Goal: Check status

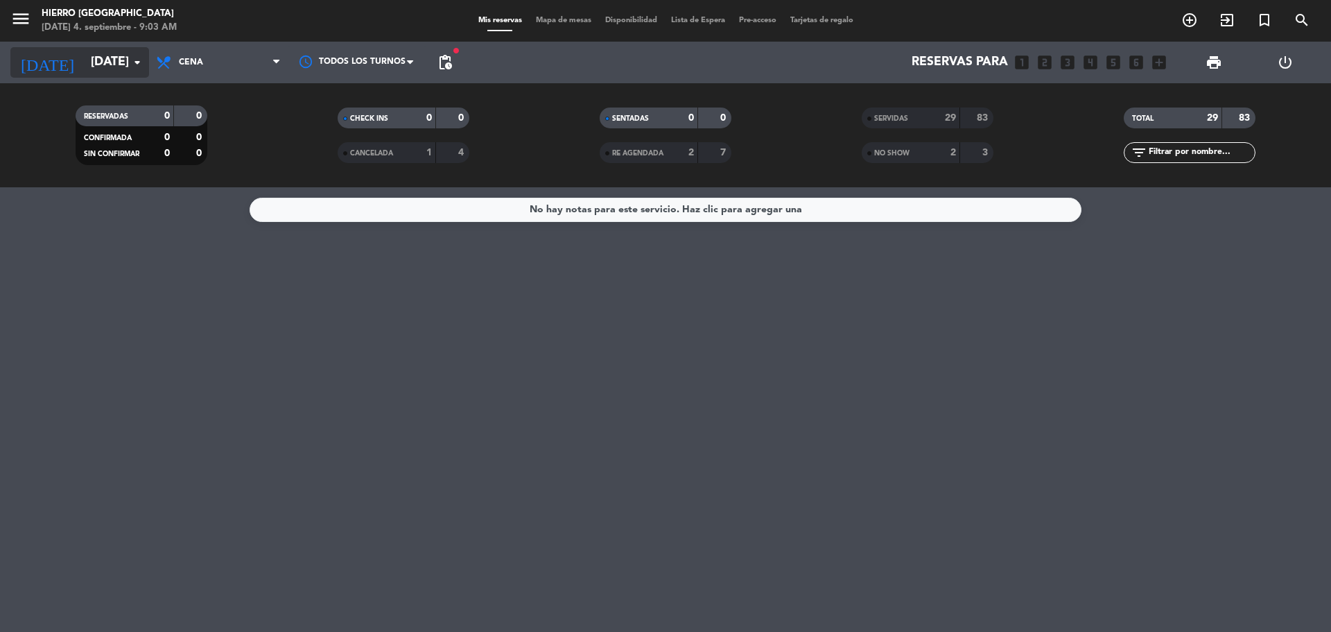
click at [130, 58] on icon "arrow_drop_down" at bounding box center [137, 62] width 17 height 17
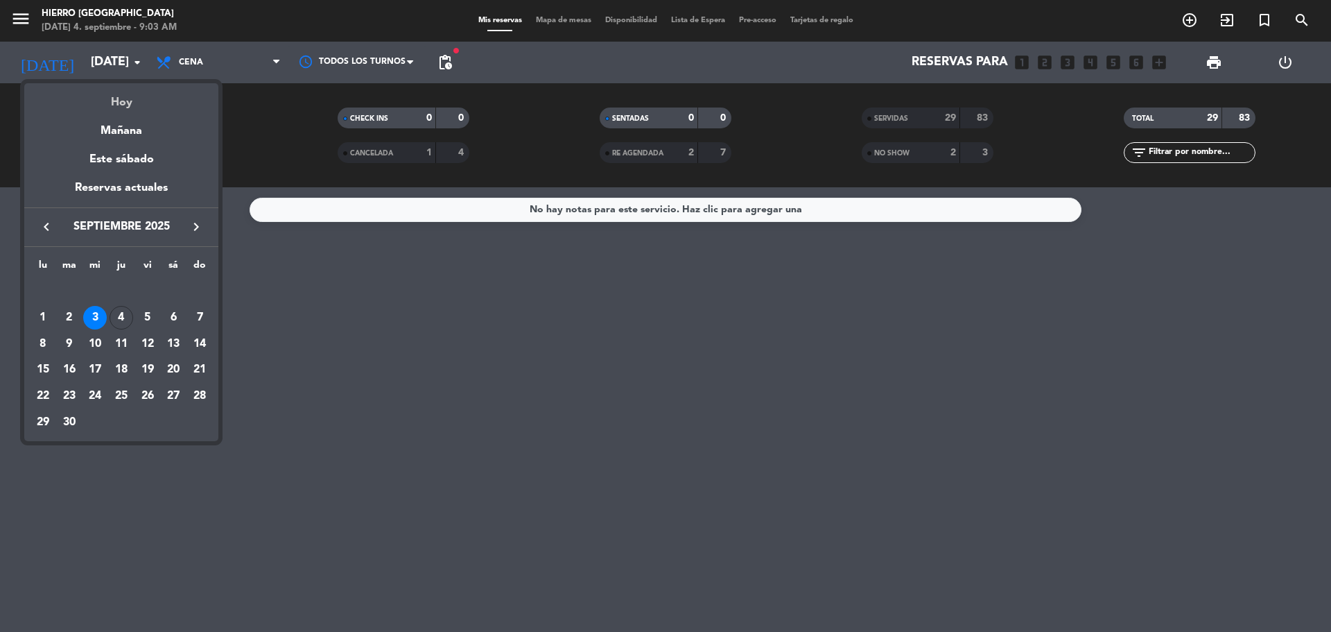
click at [116, 105] on div "Hoy" at bounding box center [121, 97] width 194 height 28
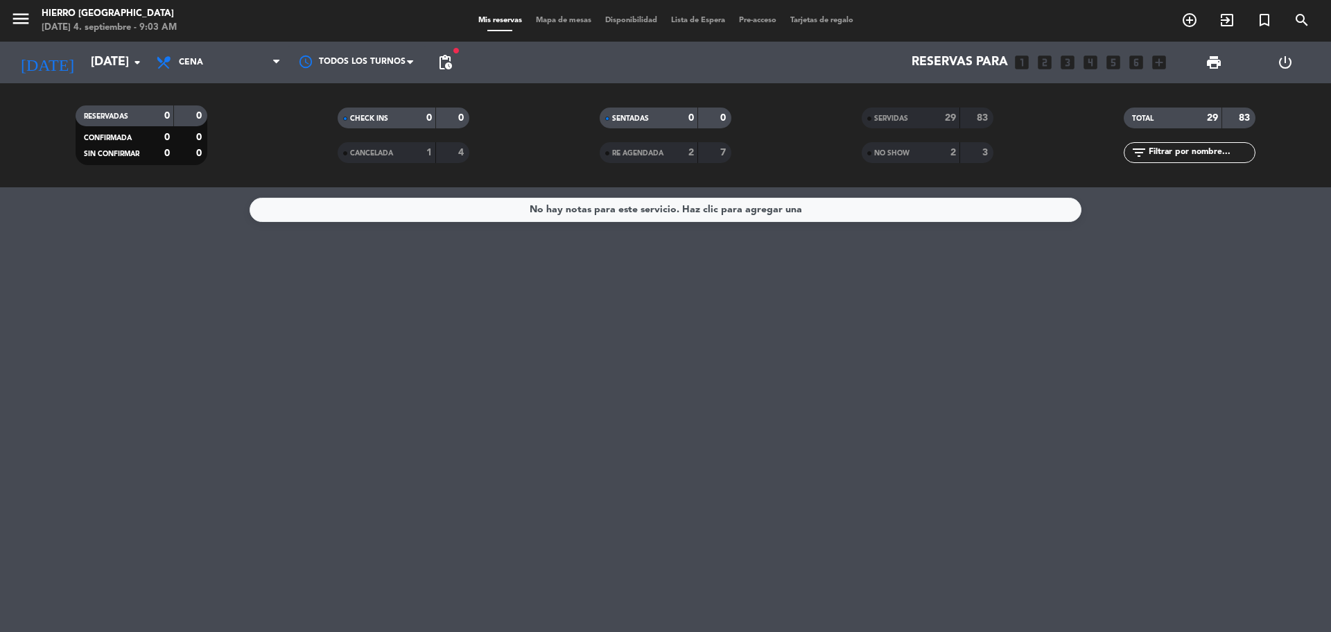
type input "[DEMOGRAPHIC_DATA][DATE]"
click at [229, 66] on span "Cena" at bounding box center [218, 62] width 139 height 31
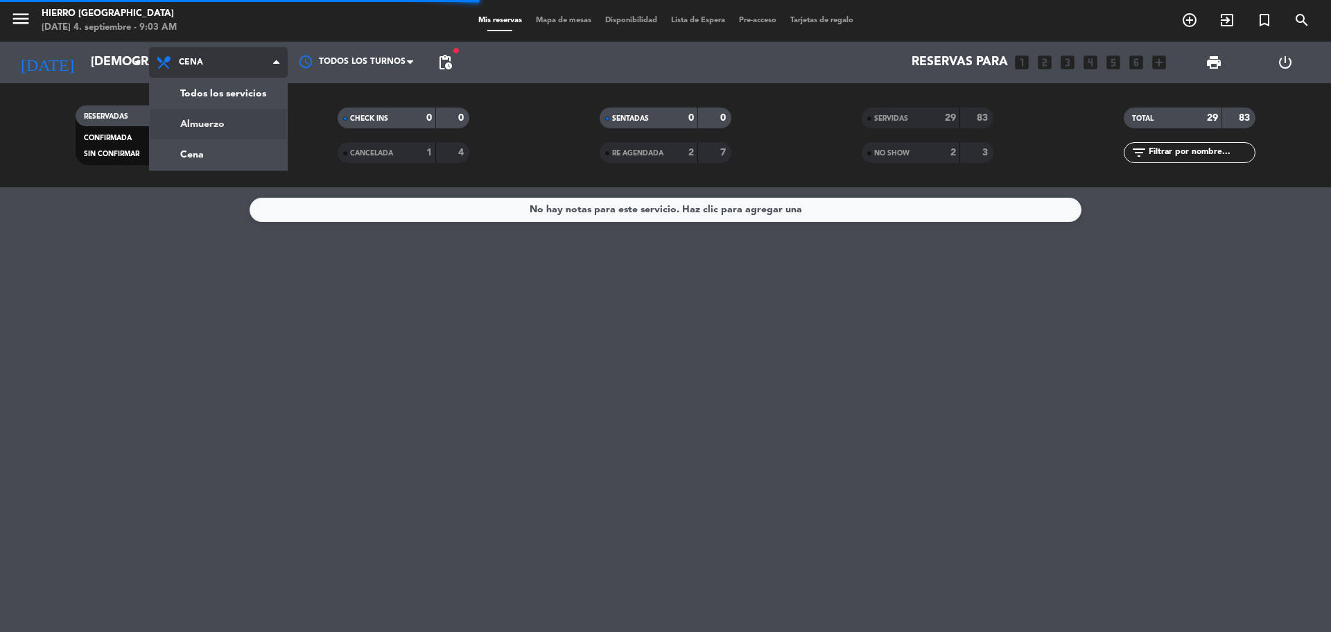
click at [239, 123] on filter-checkbox "RESERVADAS 0 0 CONFIRMADA 0 0 SIN CONFIRMAR 0 0" at bounding box center [141, 135] width 262 height 60
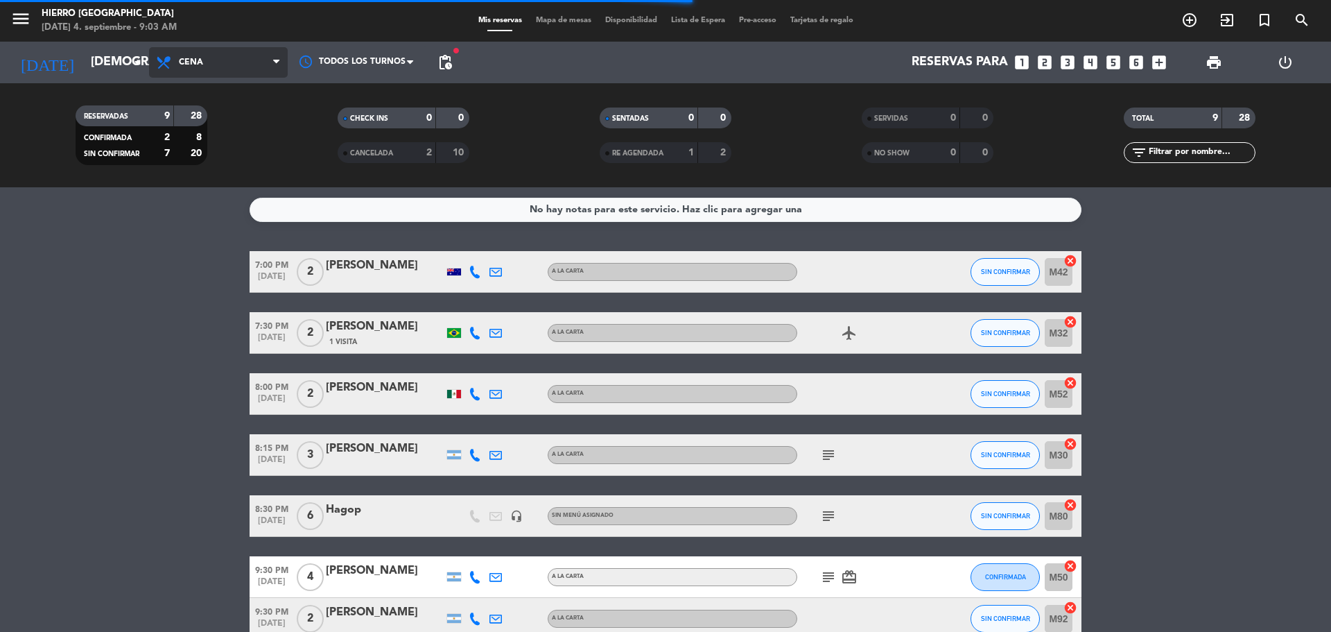
click at [242, 71] on span "Cena" at bounding box center [218, 62] width 139 height 31
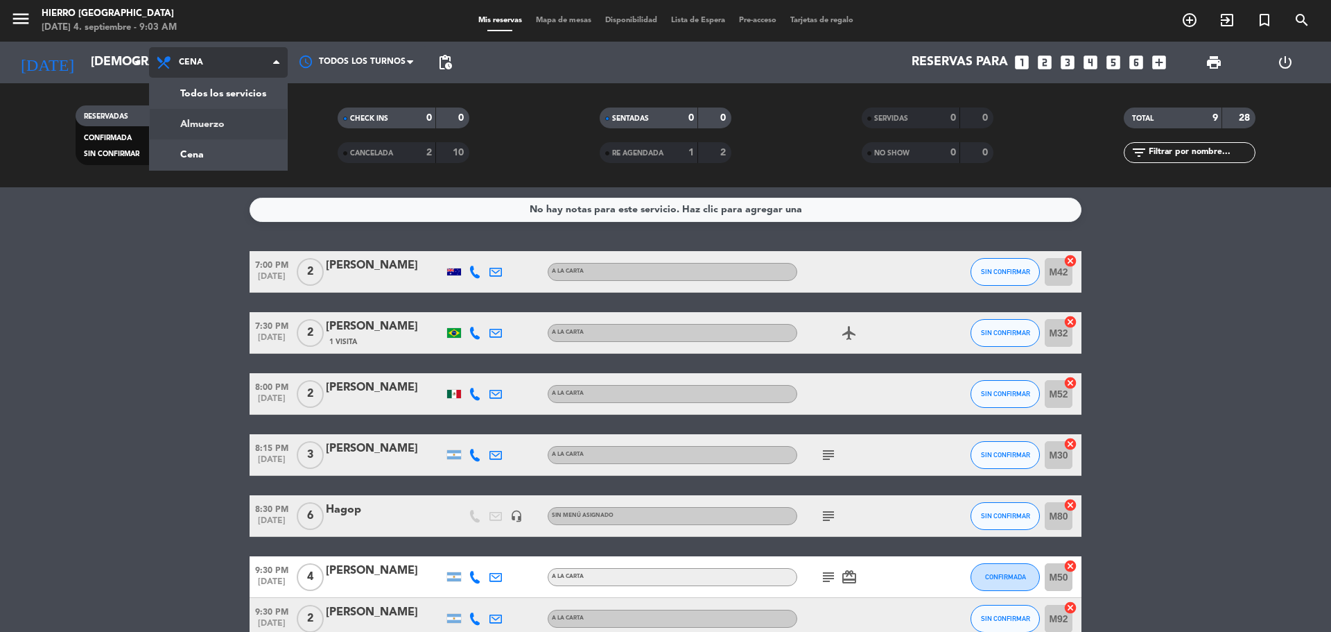
click at [244, 128] on div "menu Hierro [PERSON_NAME] [DATE] 4. septiembre - 9:03 AM Mis reservas Mapa de m…" at bounding box center [665, 93] width 1331 height 187
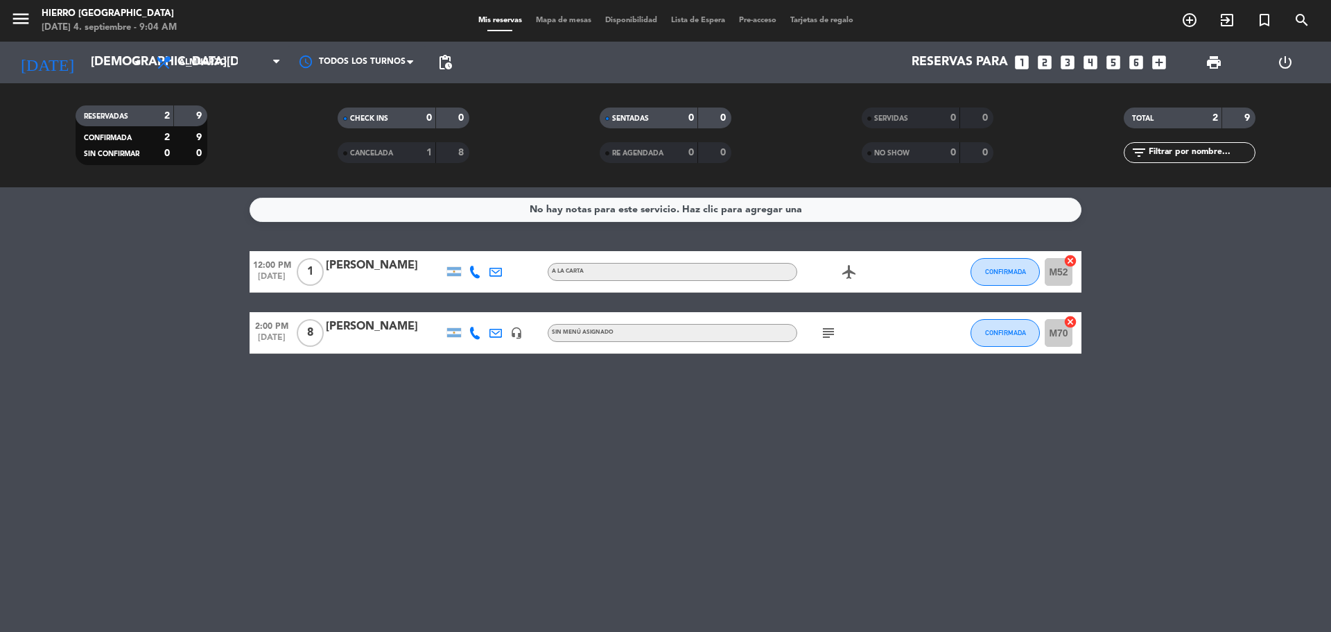
click at [819, 342] on div "subject" at bounding box center [859, 332] width 125 height 41
click at [829, 336] on icon "subject" at bounding box center [828, 332] width 17 height 17
click at [798, 431] on div "No hay notas para este servicio. Haz clic para agregar una 12:00 PM [DATE] 1 [P…" at bounding box center [665, 409] width 1331 height 444
